Goal: Task Accomplishment & Management: Manage account settings

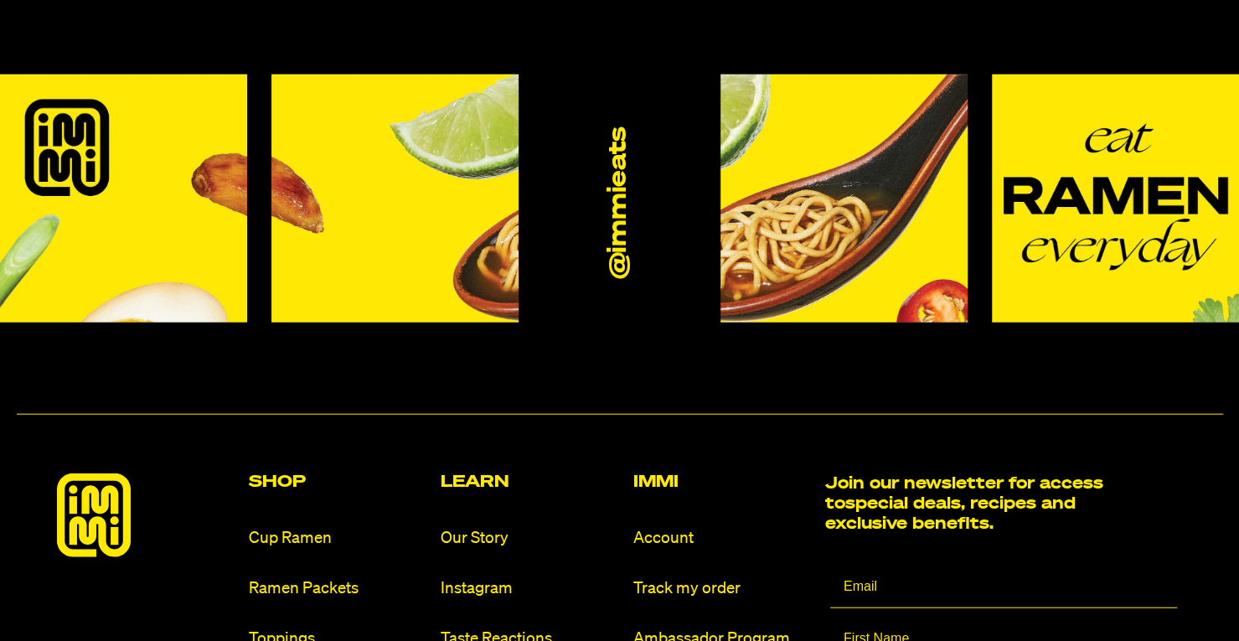
scroll to position [9598, 0]
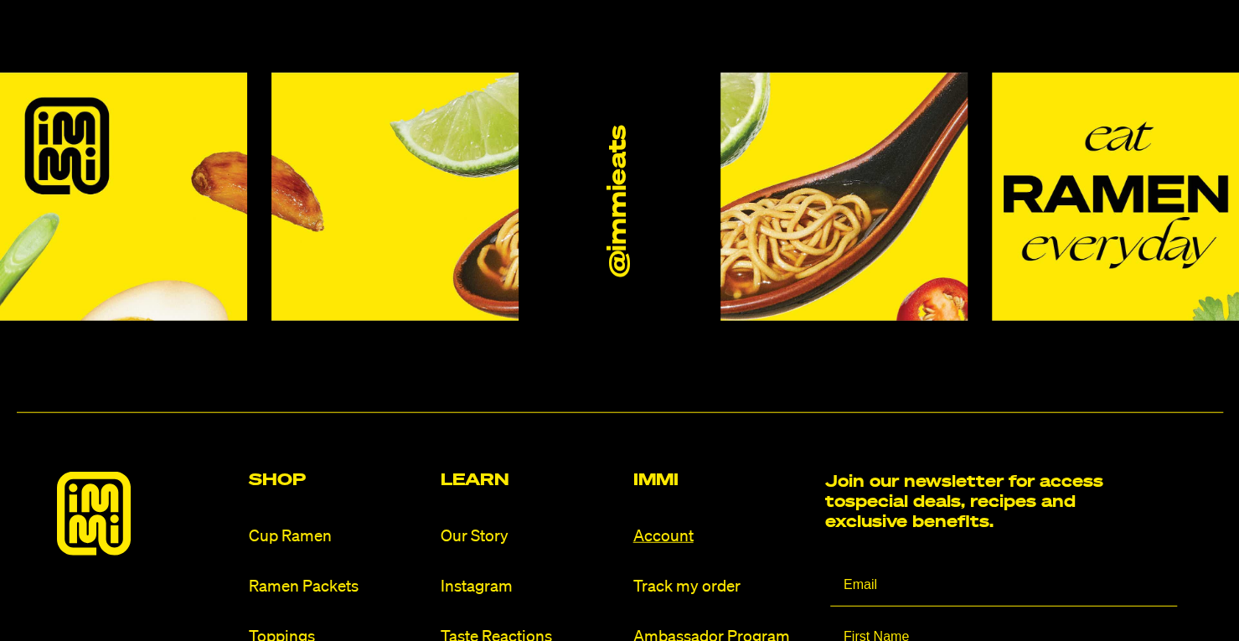
click at [690, 525] on link "Account" at bounding box center [721, 536] width 178 height 23
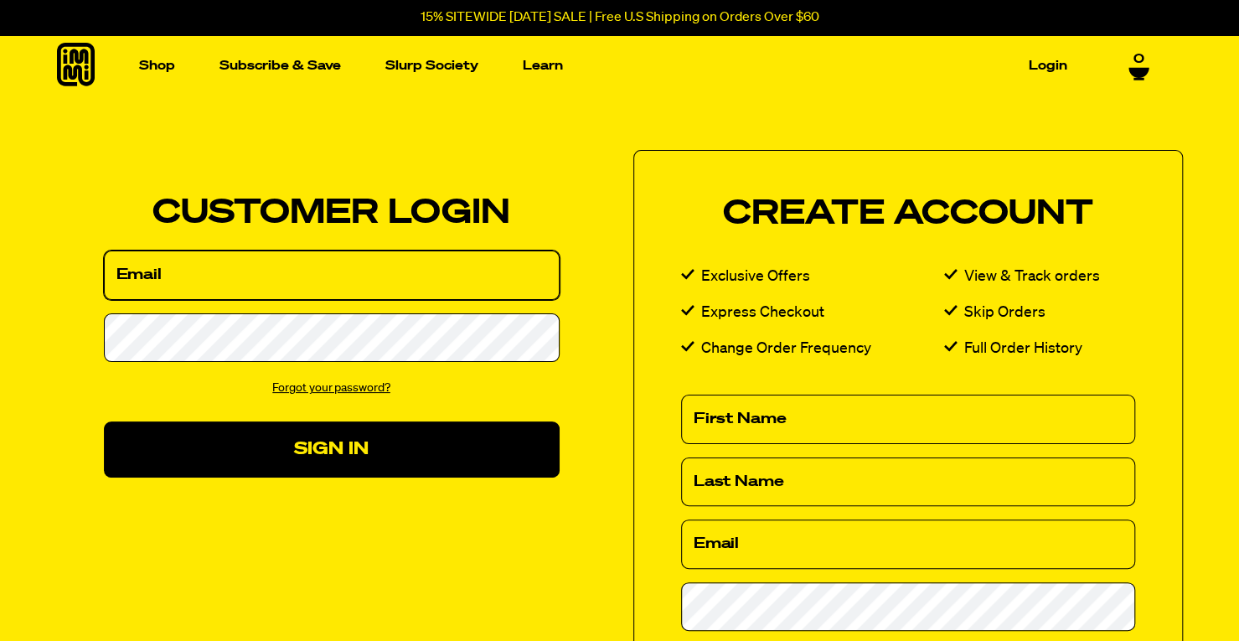
click at [362, 280] on input "Email" at bounding box center [332, 274] width 456 height 49
type input "[EMAIL_ADDRESS][DOMAIN_NAME]"
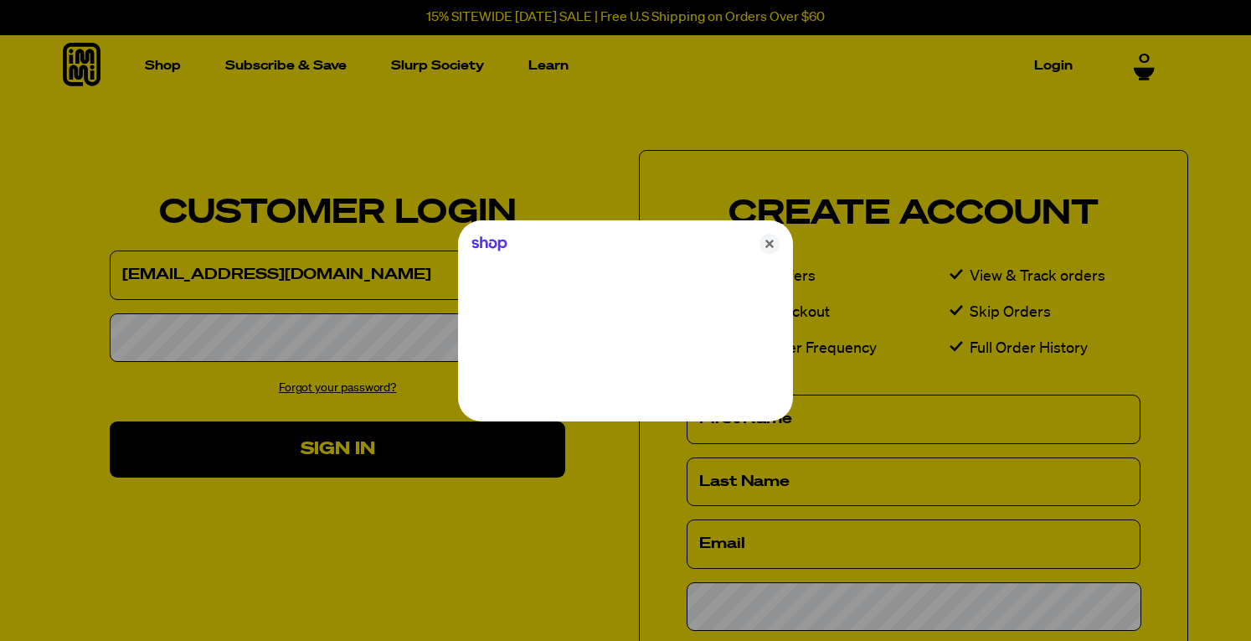
click at [302, 343] on div at bounding box center [625, 320] width 1251 height 641
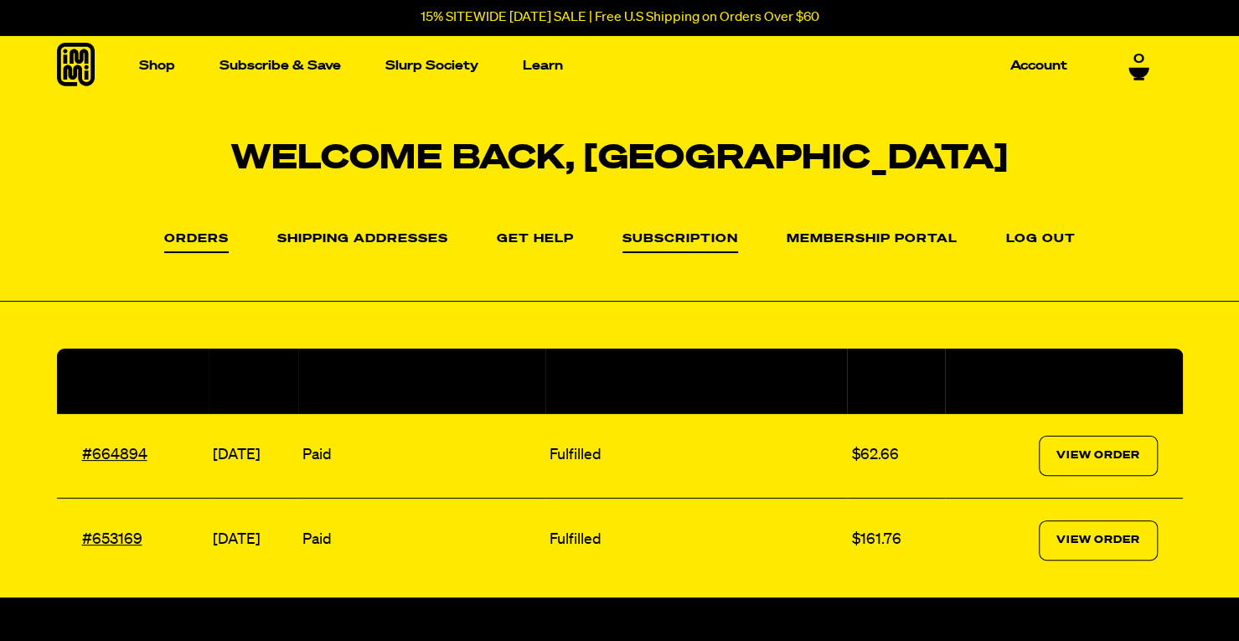
click at [673, 246] on link "Subscription" at bounding box center [680, 243] width 116 height 20
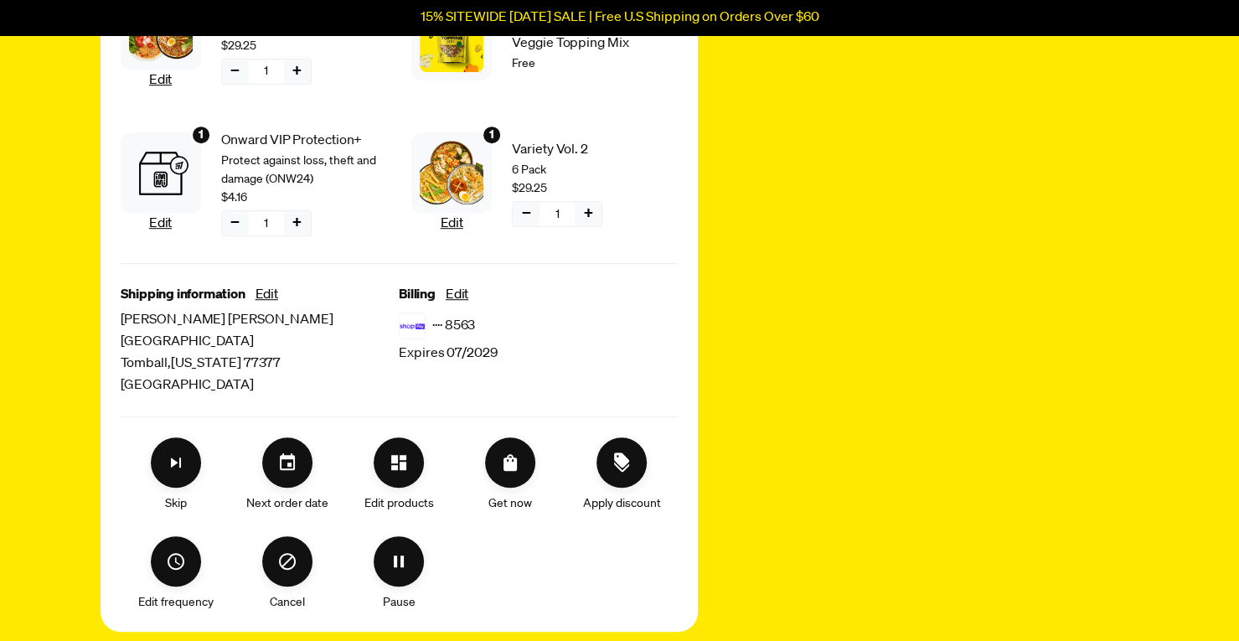
scroll to position [522, 0]
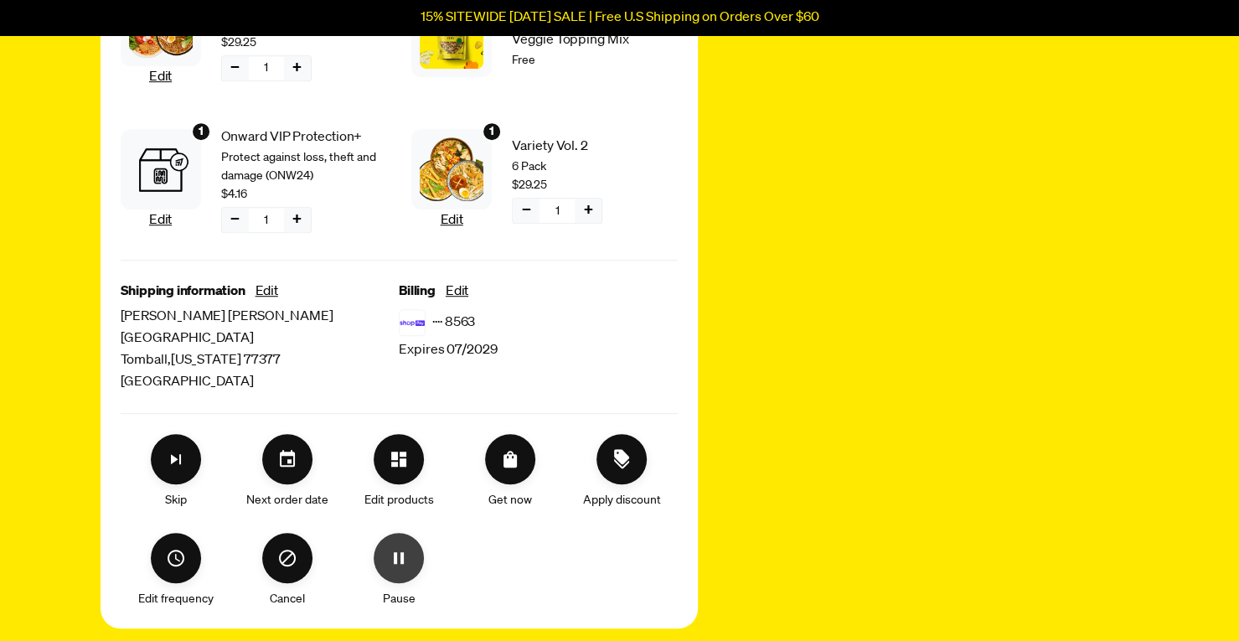
click at [404, 564] on icon "Pause" at bounding box center [399, 558] width 20 height 20
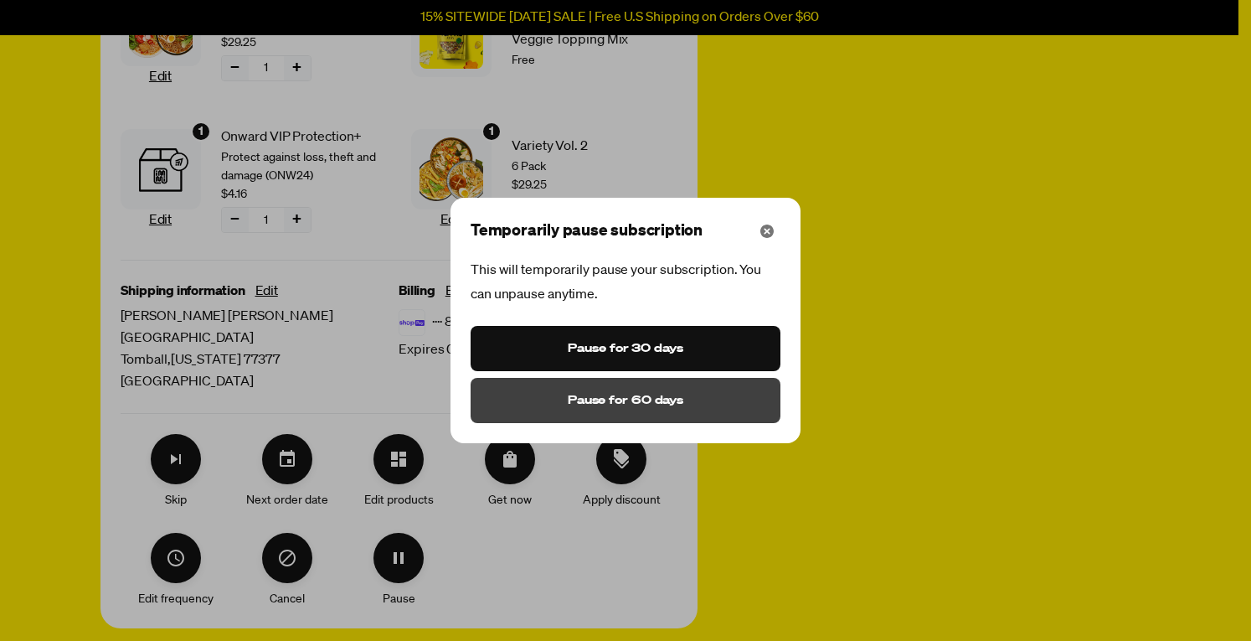
click at [655, 400] on span "Pause for 60 days" at bounding box center [626, 400] width 116 height 18
